Goal: Information Seeking & Learning: Learn about a topic

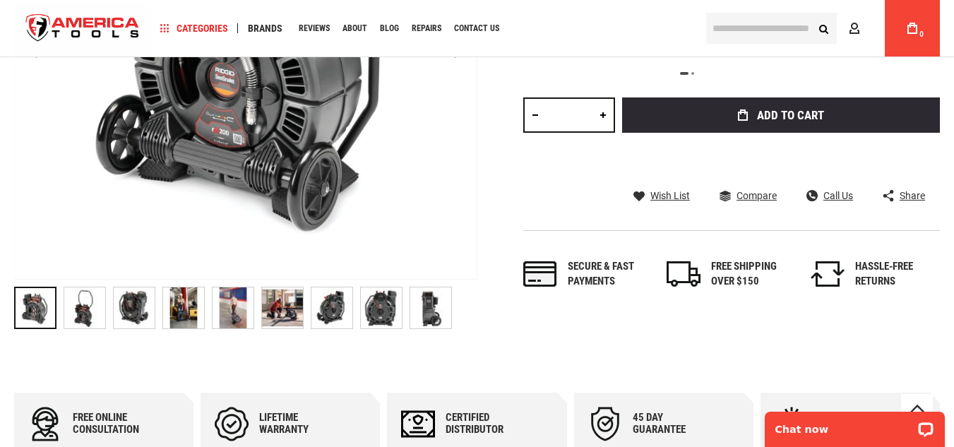
scroll to position [424, 0]
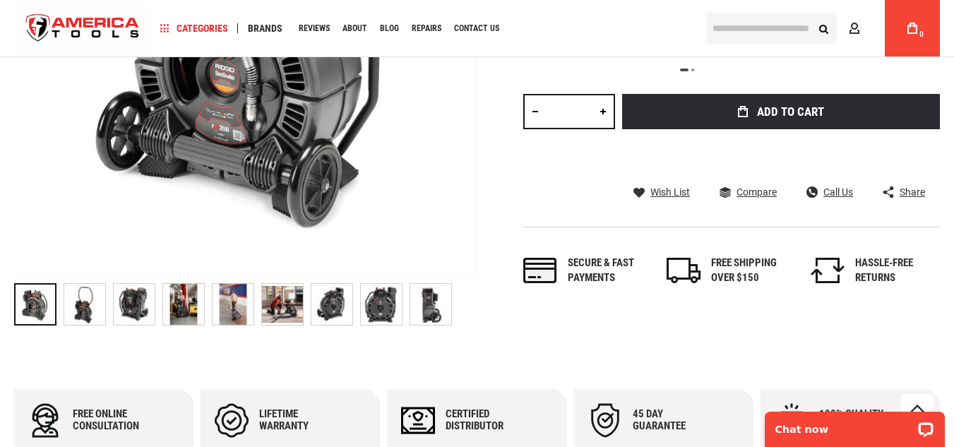
click at [278, 302] on img "RIDGID 63663 SEESNAKE® RM200B REEL (165' / 50M) WITH SELF-LEVELING CAMERA POWER…" at bounding box center [282, 304] width 41 height 41
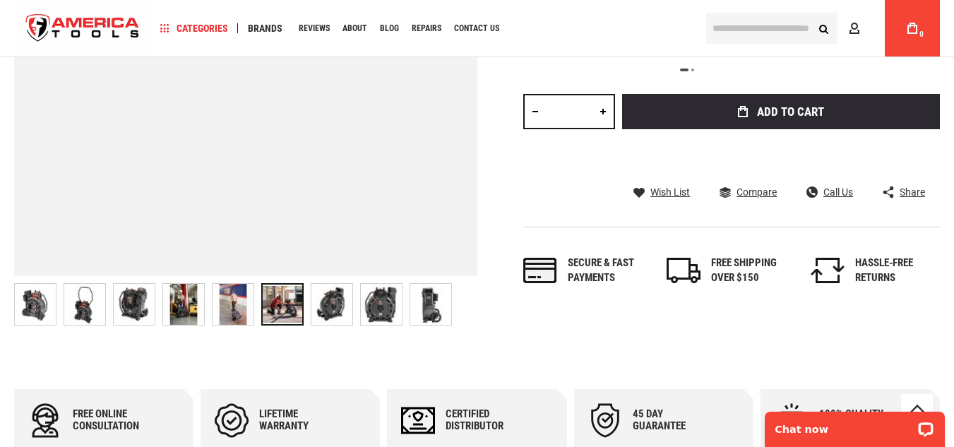
click at [324, 306] on img "RIDGID 63663 SEESNAKE® RM200B REEL (165' / 50M) WITH SELF-LEVELING CAMERA POWER…" at bounding box center [332, 304] width 41 height 41
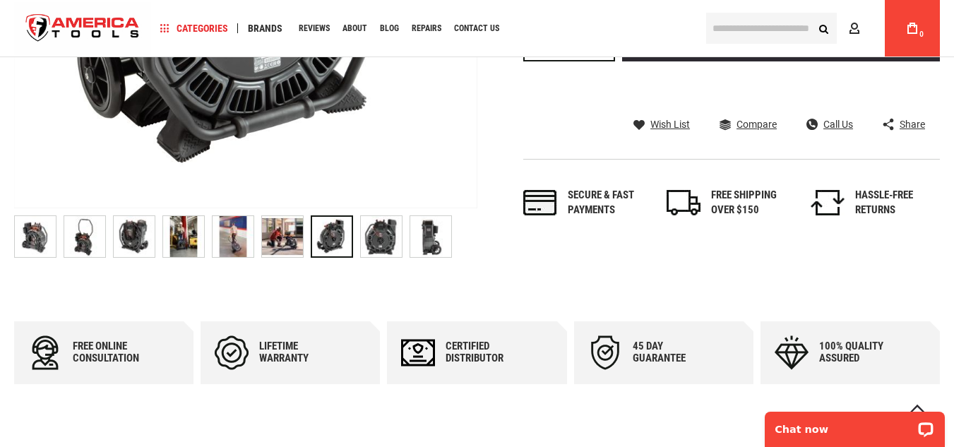
scroll to position [495, 0]
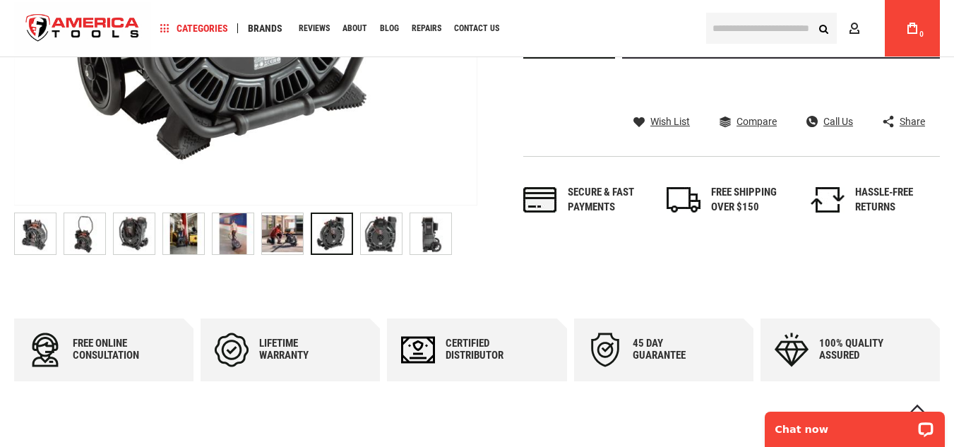
click at [432, 237] on img "RIDGID 63663 SEESNAKE® RM200B REEL (165' / 50M) WITH SELF-LEVELING CAMERA POWER…" at bounding box center [430, 233] width 41 height 41
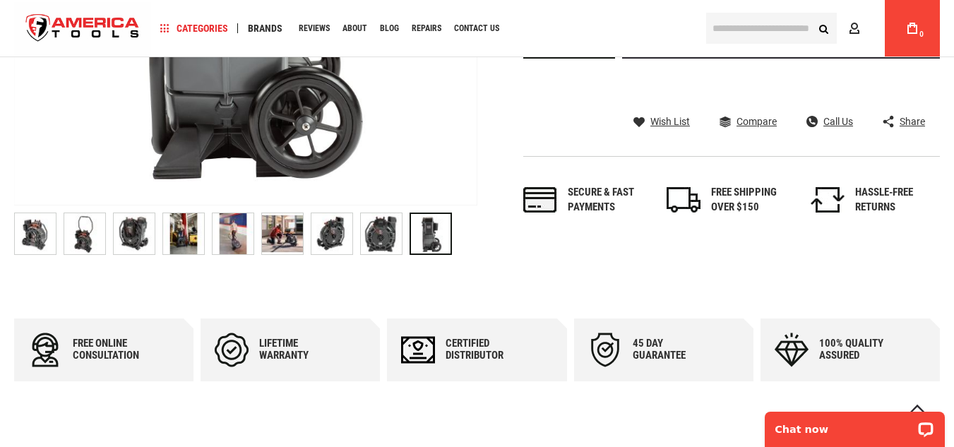
click at [136, 230] on img "RIDGID 63663 SEESNAKE® RM200B REEL (165' / 50M) WITH SELF-LEVELING CAMERA POWER…" at bounding box center [134, 233] width 41 height 41
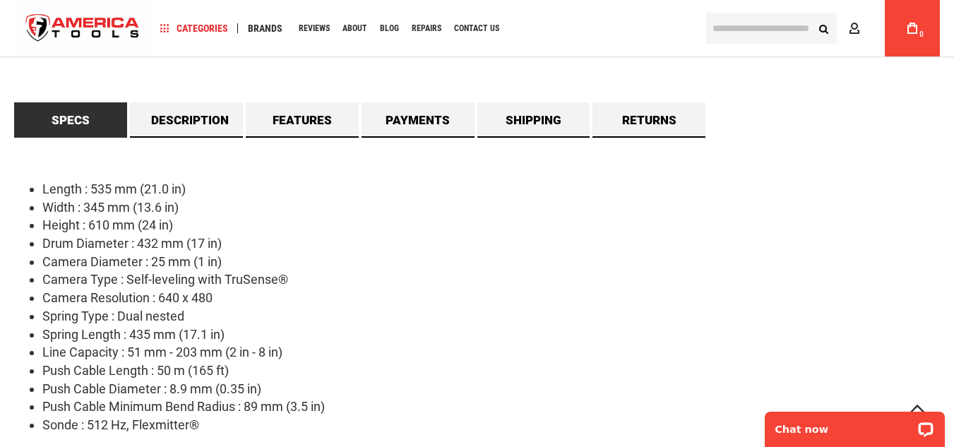
scroll to position [848, 0]
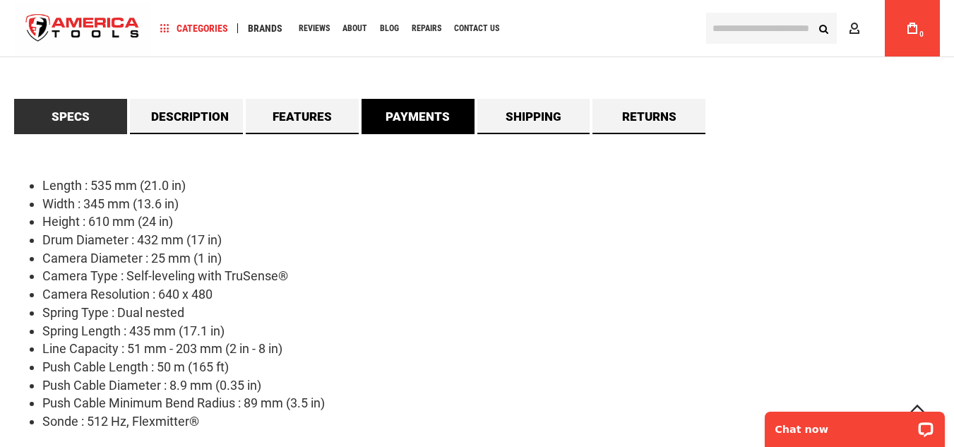
click at [431, 128] on link "Payments" at bounding box center [418, 116] width 113 height 35
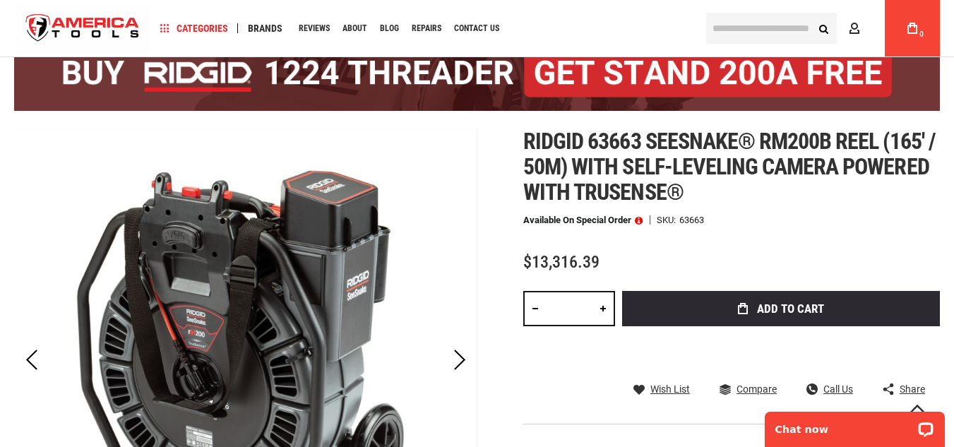
scroll to position [141, 0]
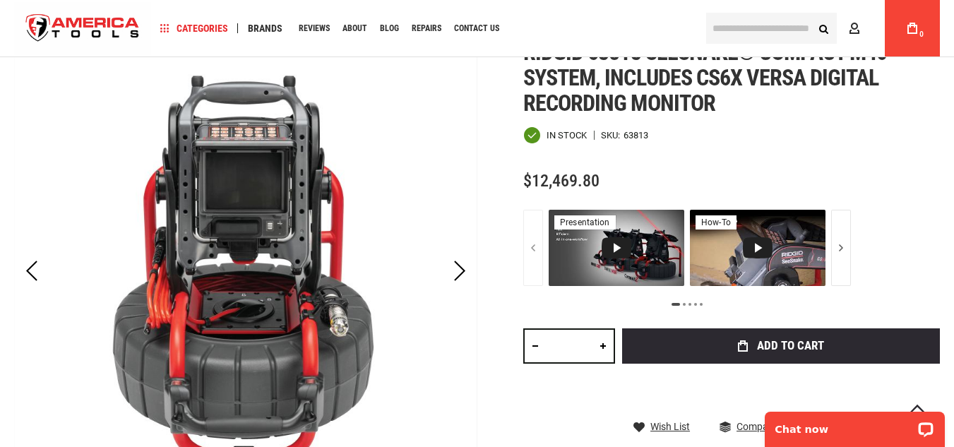
scroll to position [212, 0]
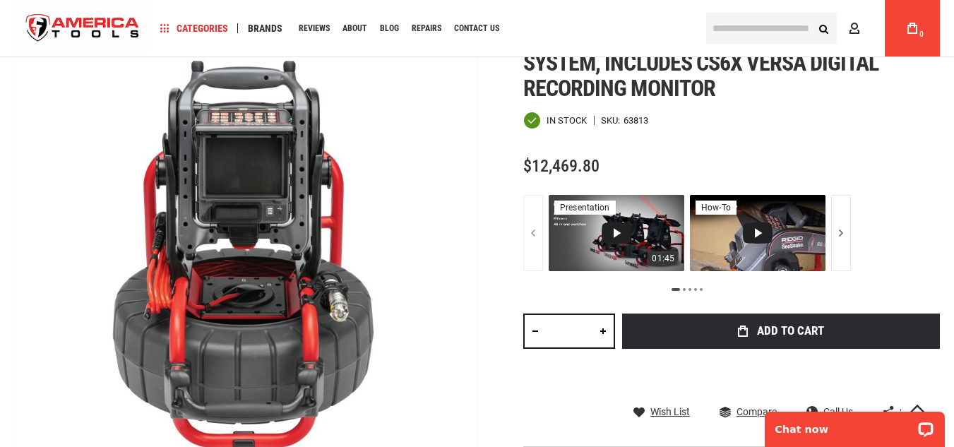
click at [617, 232] on div "Video 1: RIDGID SeeSnake Compact Series Camera Reels" at bounding box center [617, 233] width 30 height 21
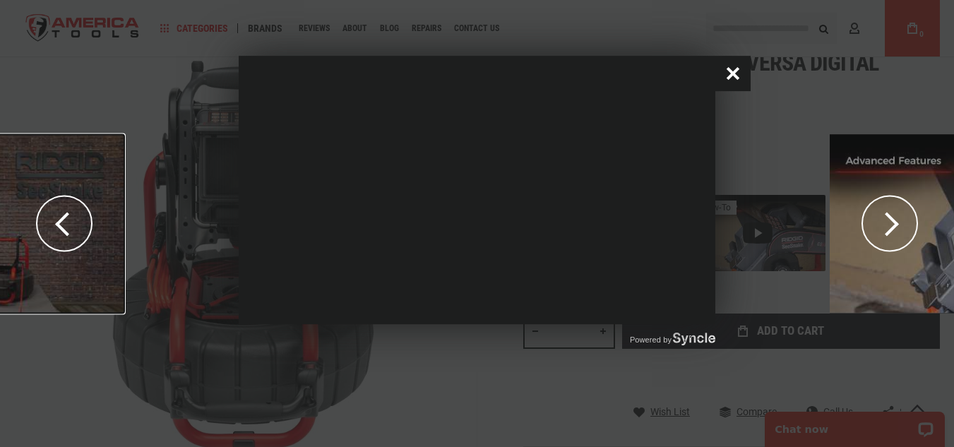
click at [727, 73] on button "Close popup window" at bounding box center [733, 73] width 35 height 35
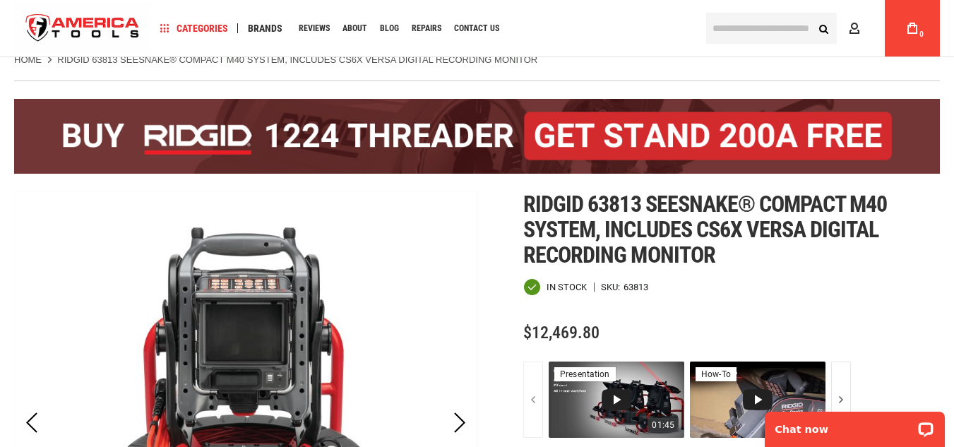
scroll to position [71, 0]
